Goal: Find specific page/section

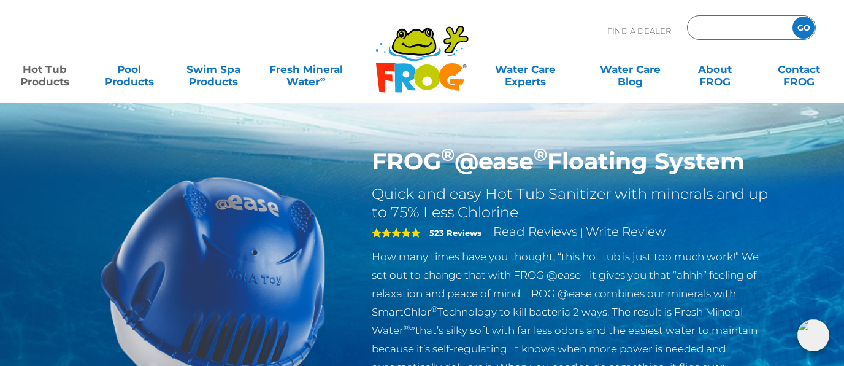
click at [732, 23] on input "Zip Code Form" at bounding box center [738, 28] width 83 height 18
type input "96766"
click at [803, 23] on input "GO" at bounding box center [804, 28] width 22 height 22
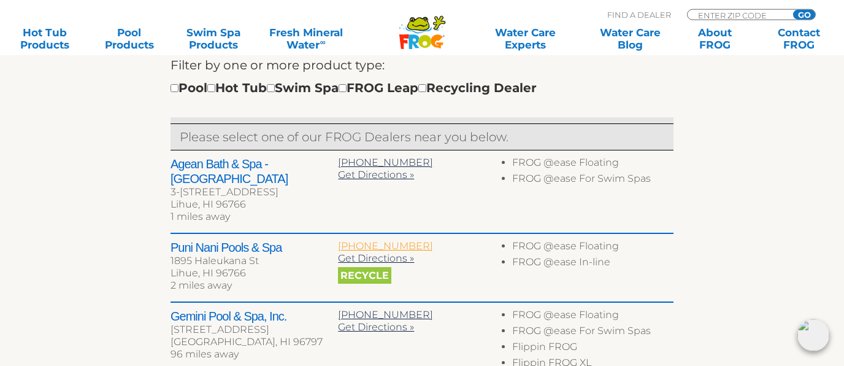
scroll to position [461, 0]
